Goal: Task Accomplishment & Management: Manage account settings

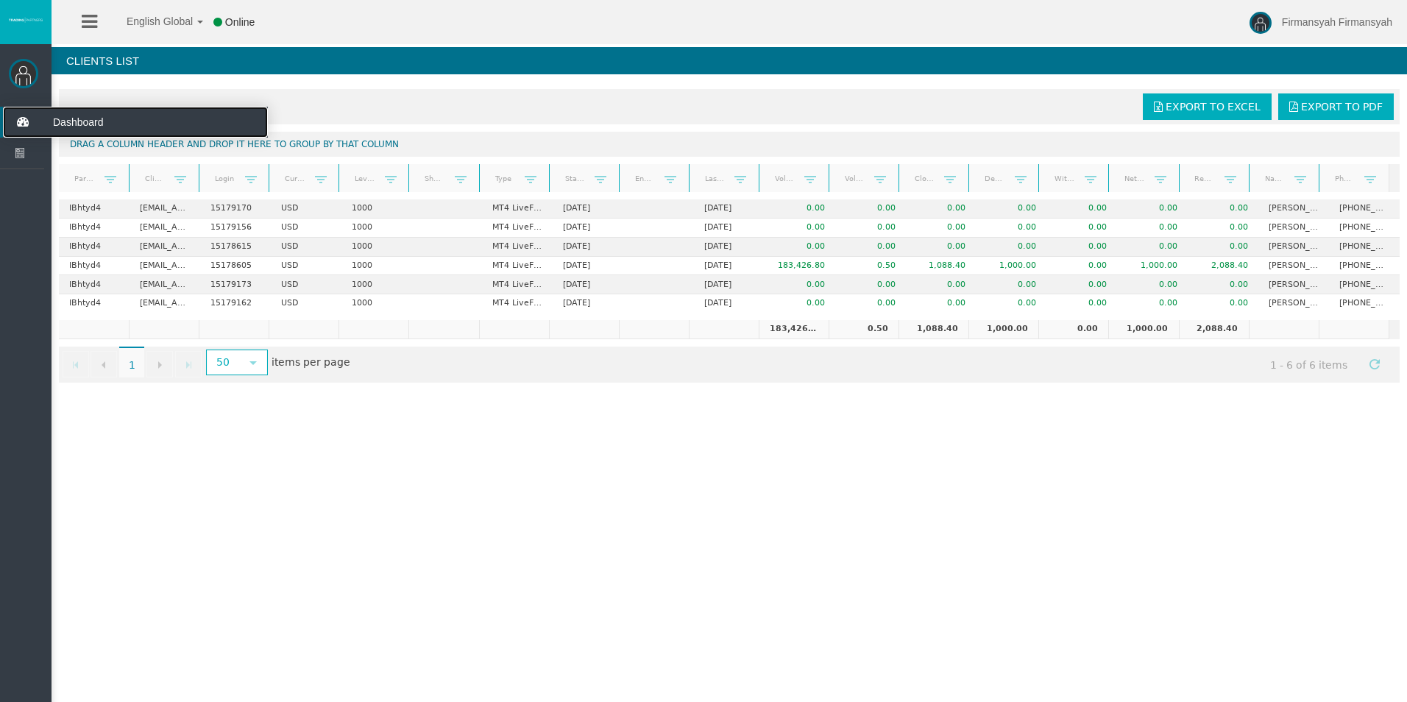
click at [78, 118] on span "Dashboard" at bounding box center [114, 122] width 144 height 31
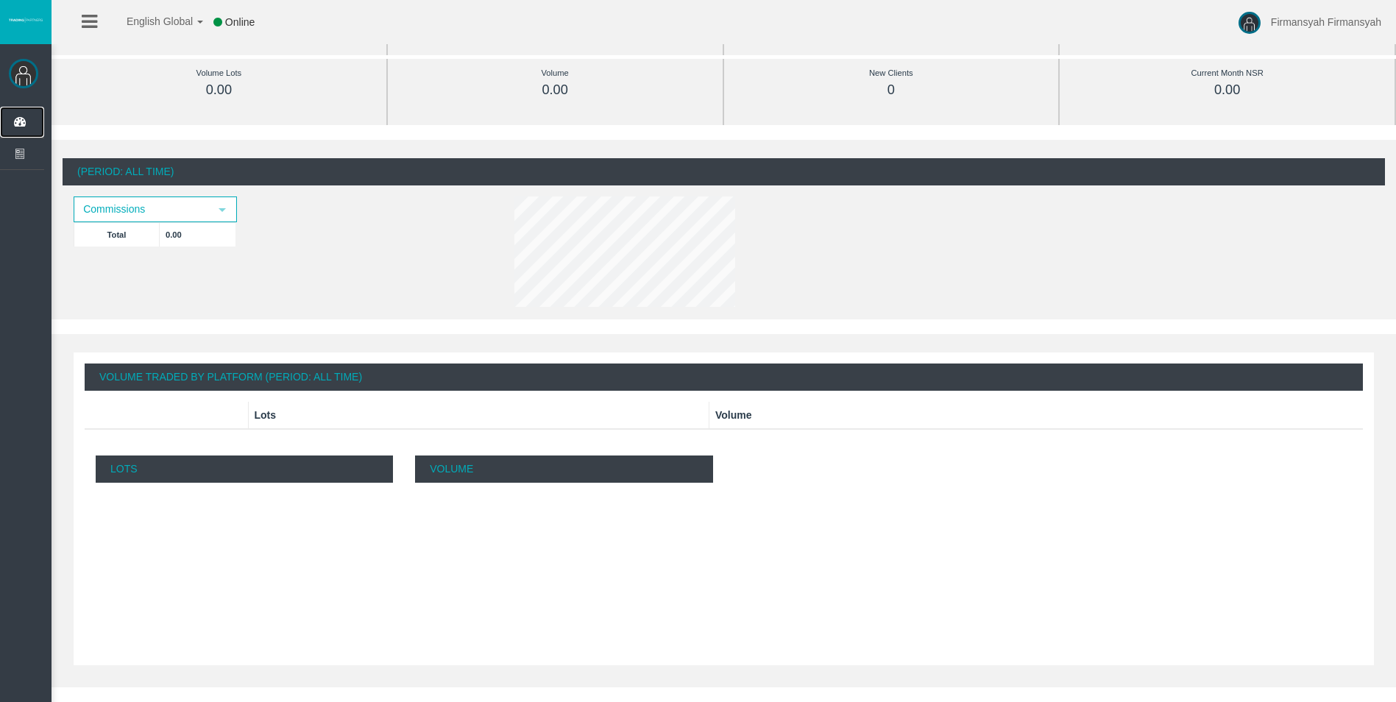
scroll to position [157, 0]
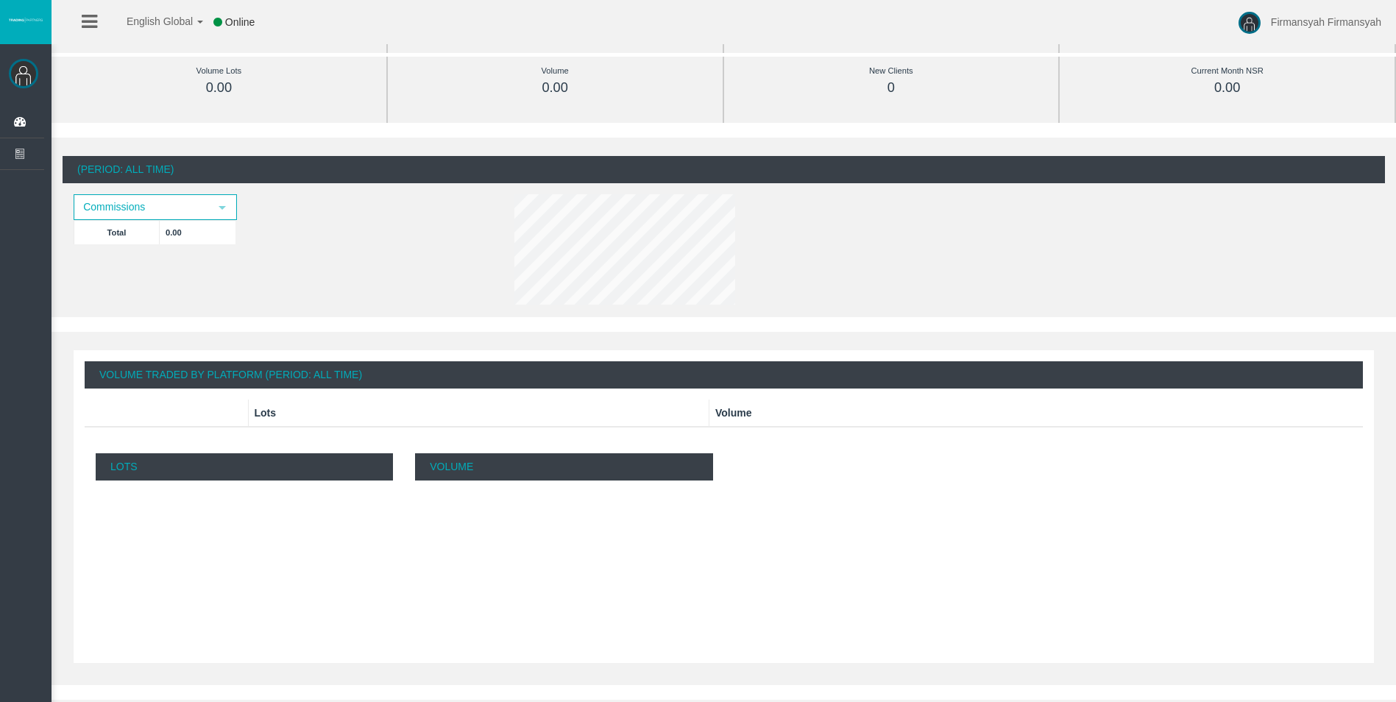
click at [297, 481] on div "Lots 0 0.1 0.2 0.3 0.4 0.5 0.6 0.7 0.8 0.9 1 0 0.1 0.2 0.3 0.4 0.5 0.6 0.7 0.8 …" at bounding box center [244, 552] width 319 height 221
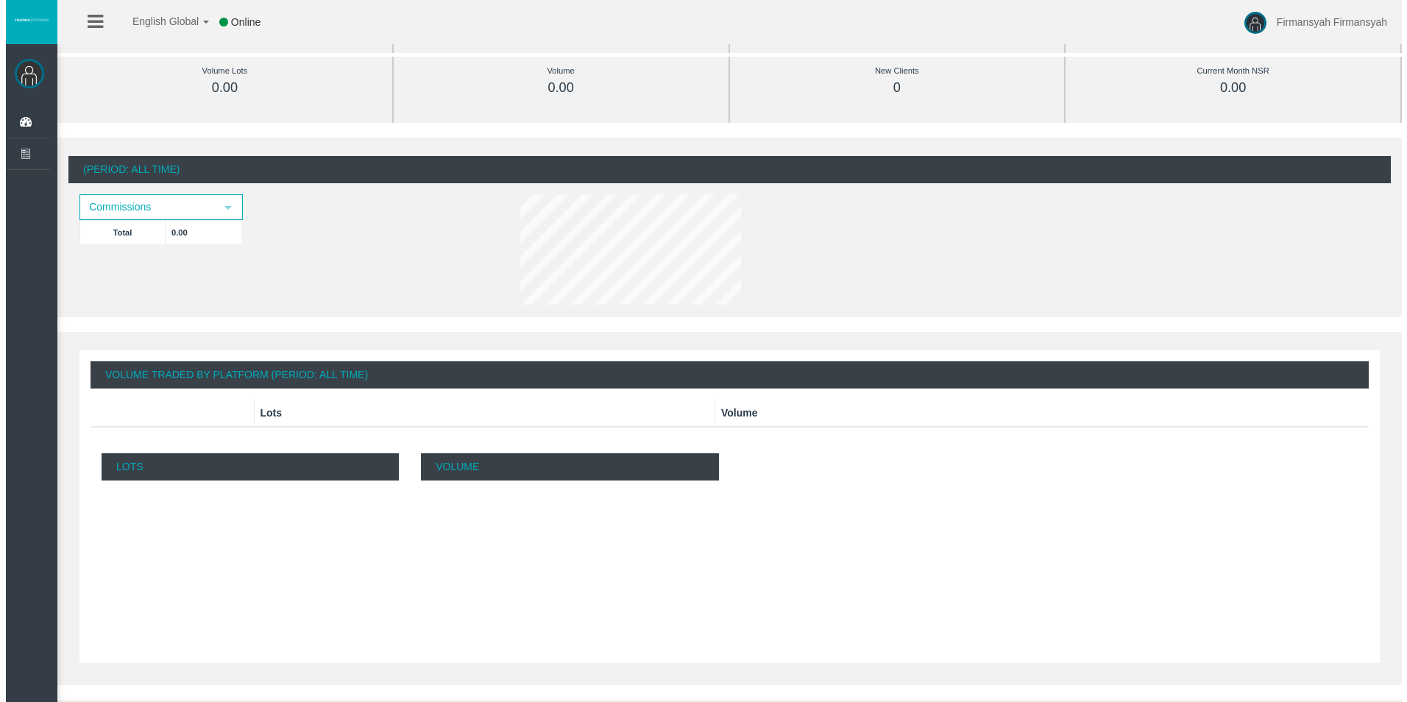
scroll to position [0, 0]
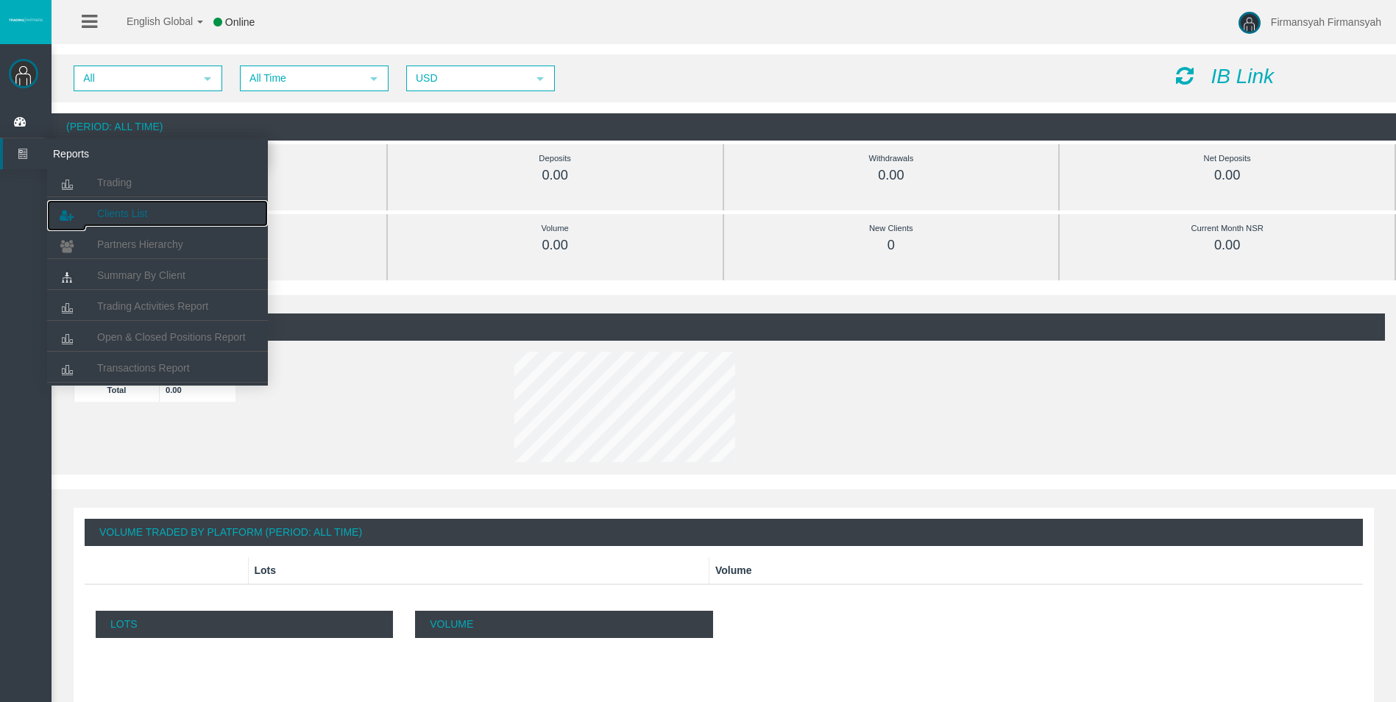
click at [91, 210] on link "Clients List" at bounding box center [157, 213] width 221 height 26
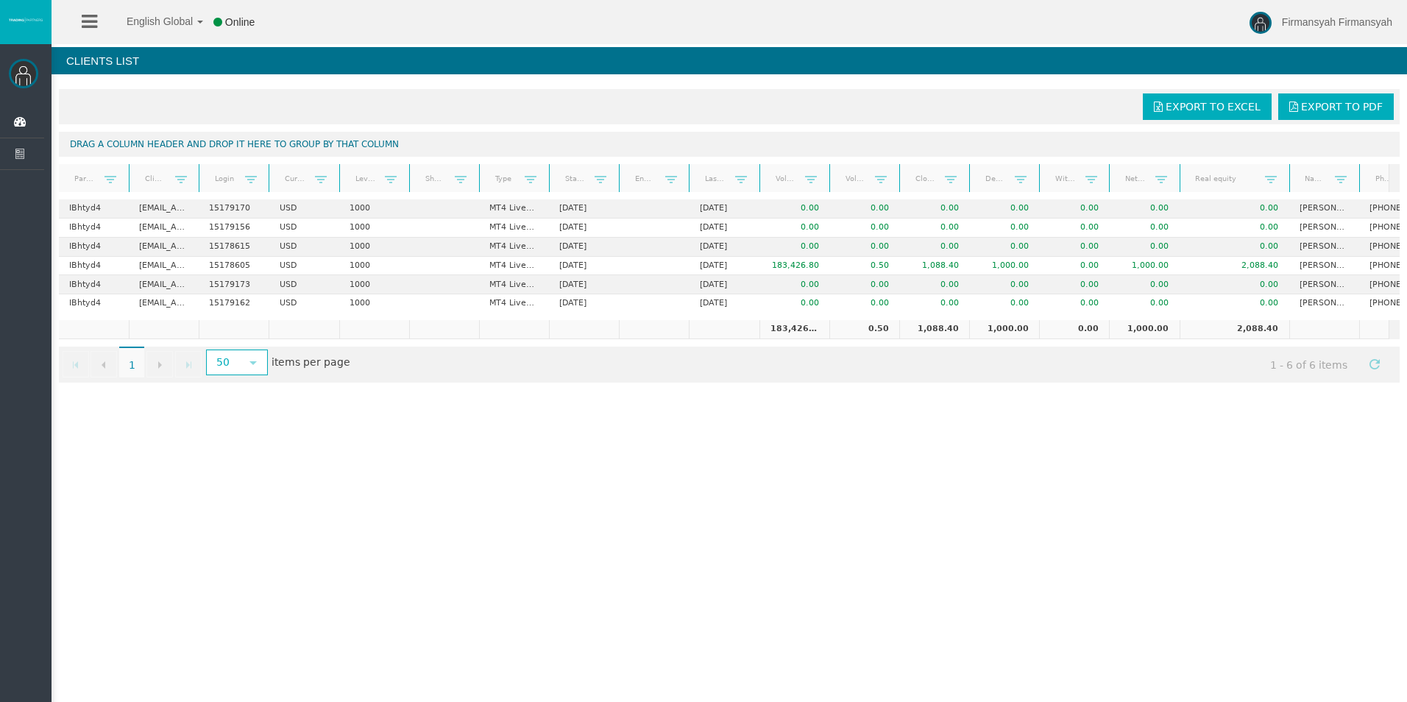
drag, startPoint x: 1237, startPoint y: 168, endPoint x: 1285, endPoint y: 159, distance: 48.6
click at [1285, 159] on div "Export to Excel Export to PDF Drag a column header and drop it here to group by…" at bounding box center [730, 236] width 1356 height 308
